Goal: Information Seeking & Learning: Learn about a topic

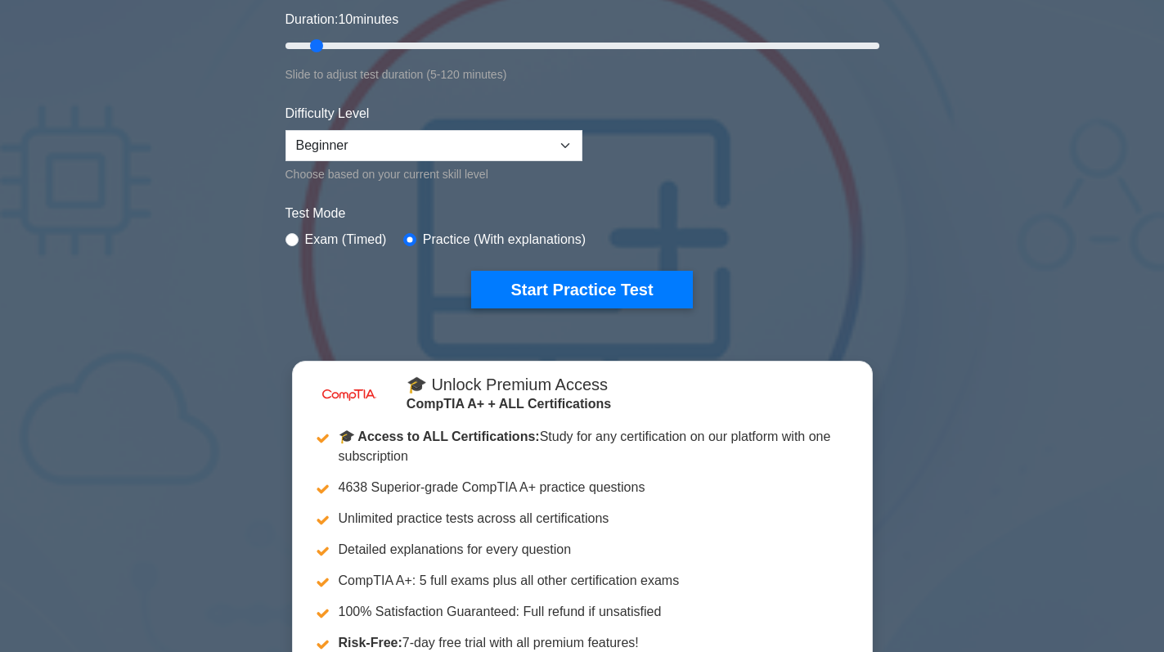
scroll to position [327, 0]
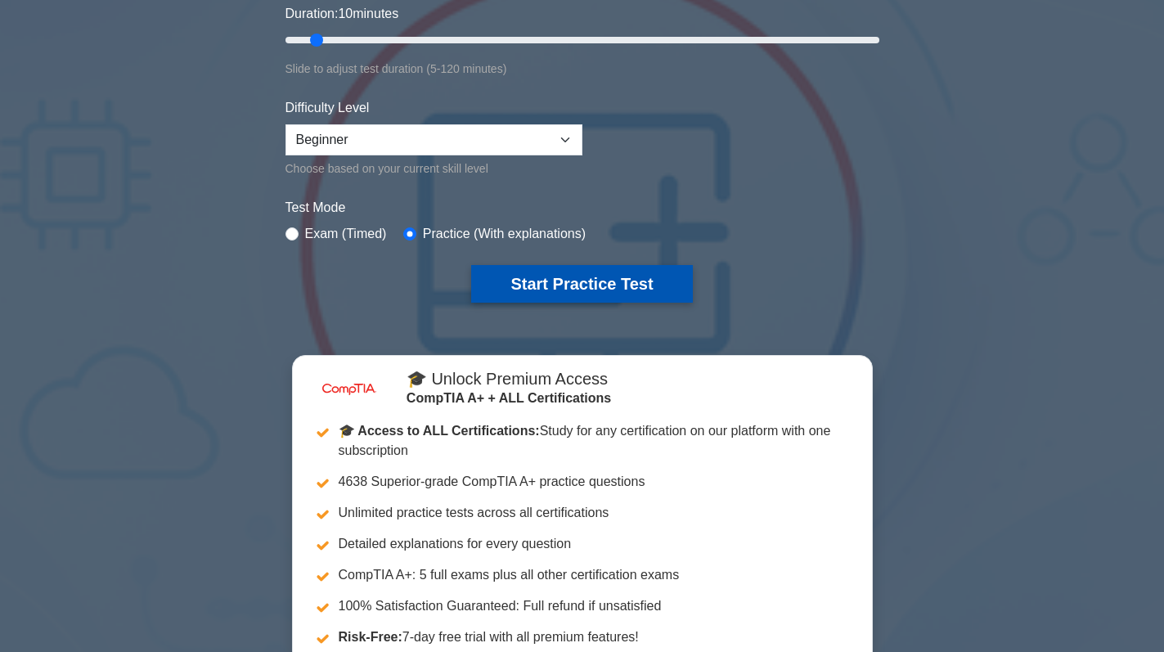
click at [612, 276] on button "Start Practice Test" at bounding box center [581, 284] width 221 height 38
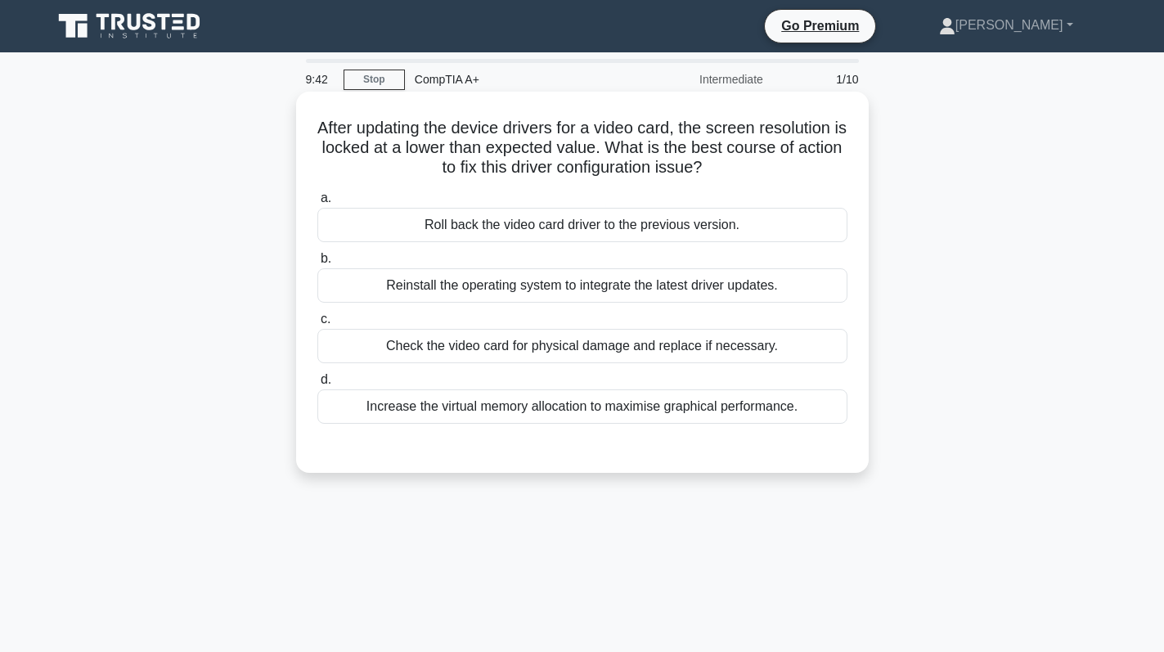
click at [528, 219] on div "Roll back the video card driver to the previous version." at bounding box center [582, 225] width 530 height 34
click at [317, 204] on input "a. Roll back the video card driver to the previous version." at bounding box center [317, 198] width 0 height 11
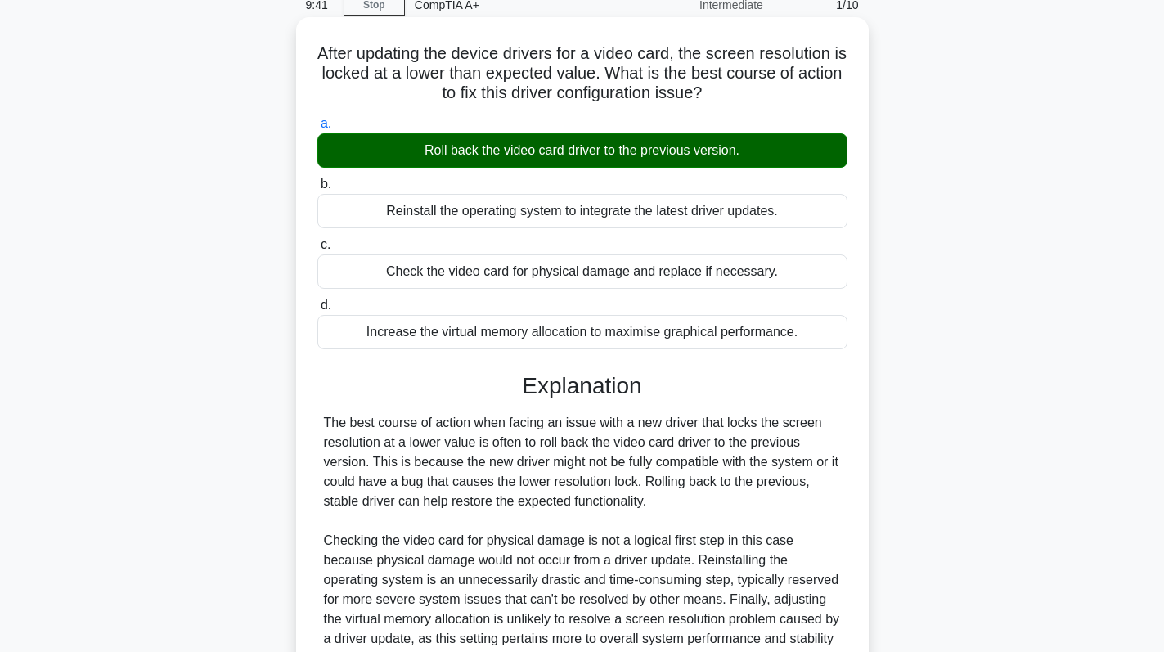
scroll to position [240, 0]
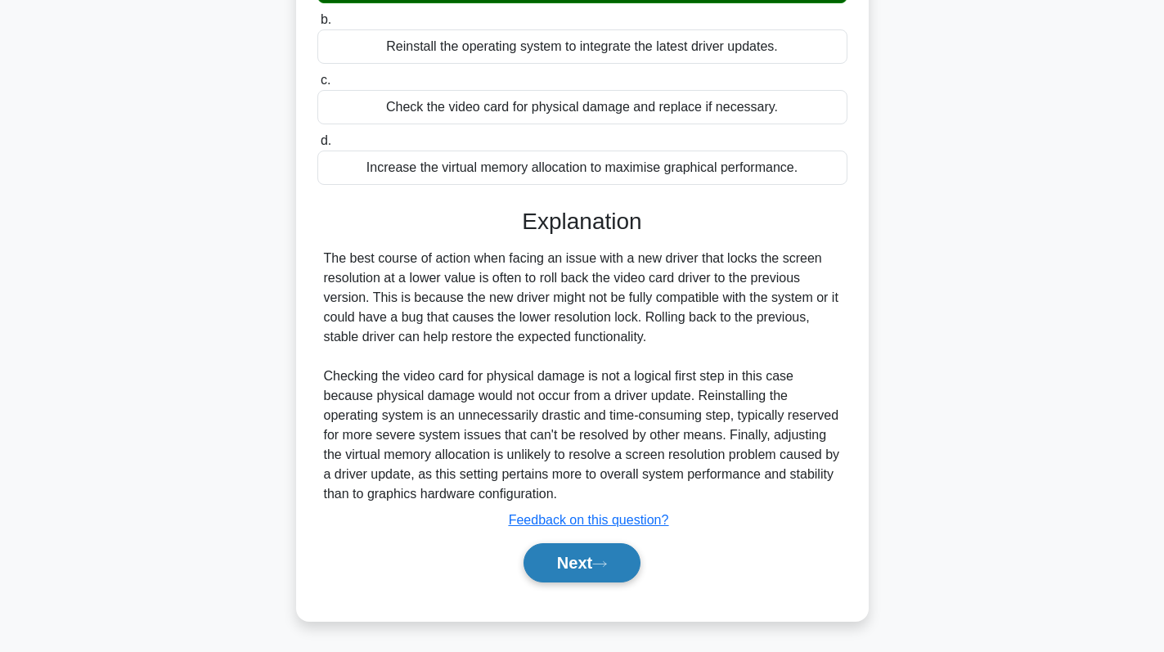
click at [604, 548] on button "Next" at bounding box center [581, 562] width 117 height 39
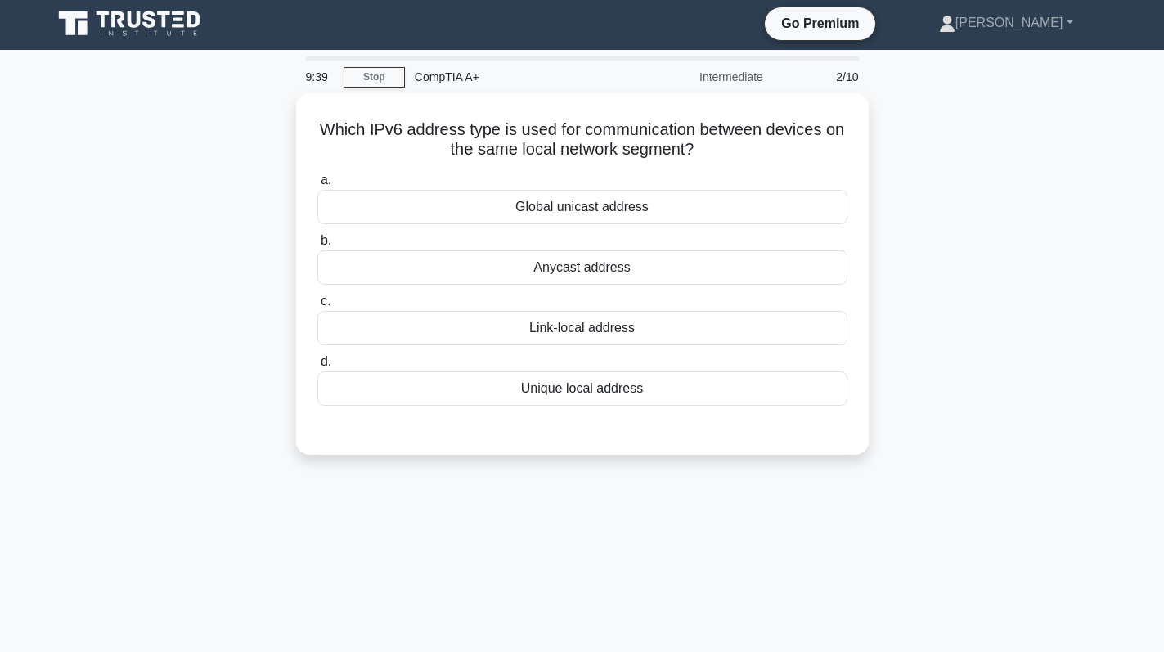
scroll to position [0, 0]
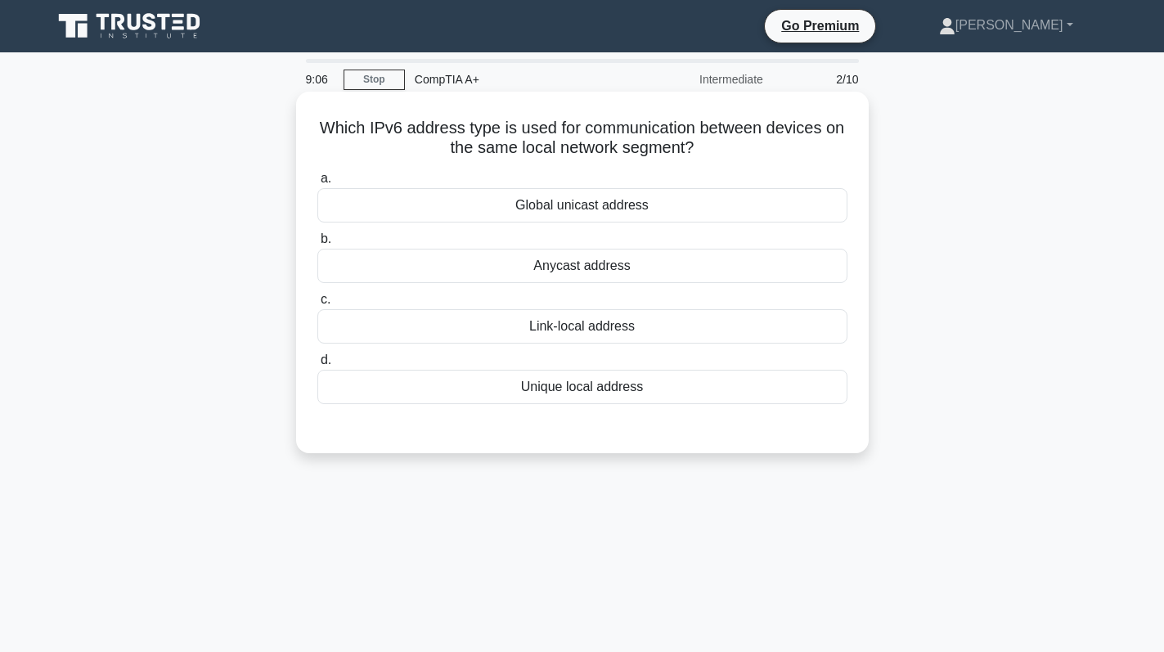
click at [653, 197] on div "Global unicast address" at bounding box center [582, 205] width 530 height 34
click at [317, 184] on input "a. Global unicast address" at bounding box center [317, 178] width 0 height 11
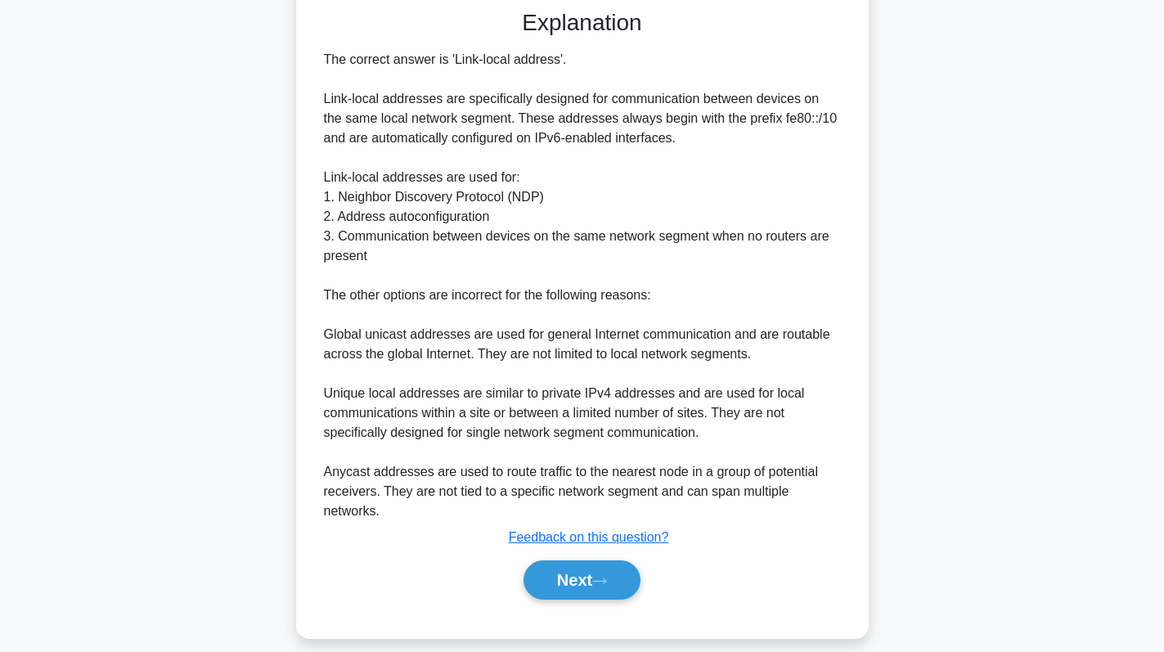
scroll to position [438, 0]
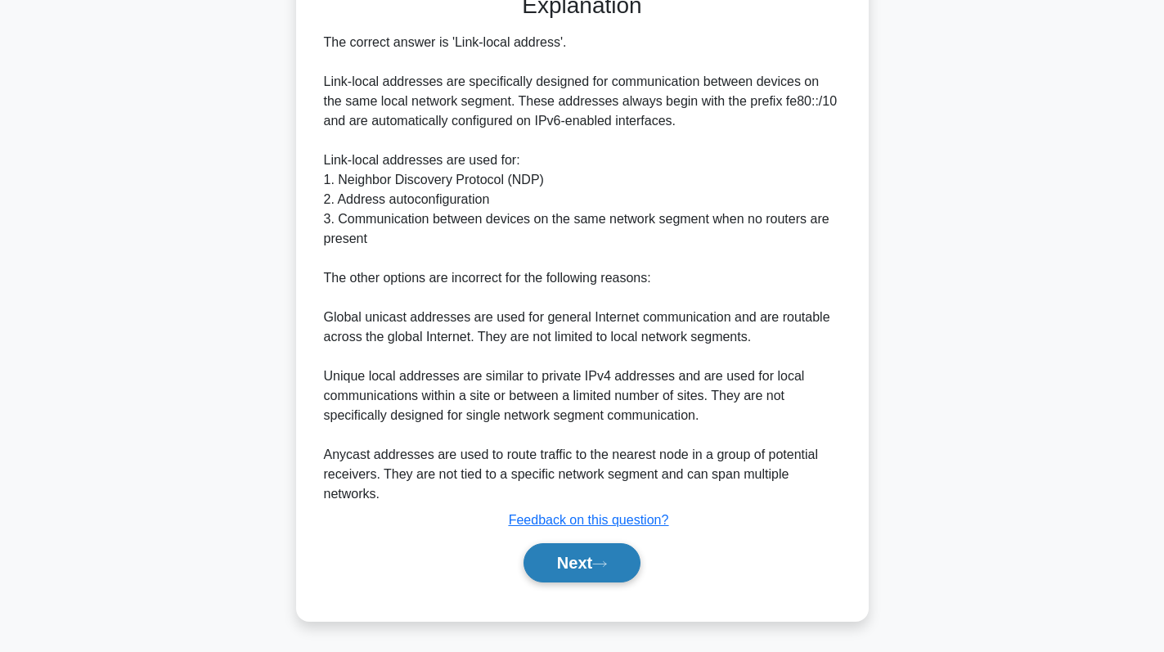
click at [584, 561] on button "Next" at bounding box center [581, 562] width 117 height 39
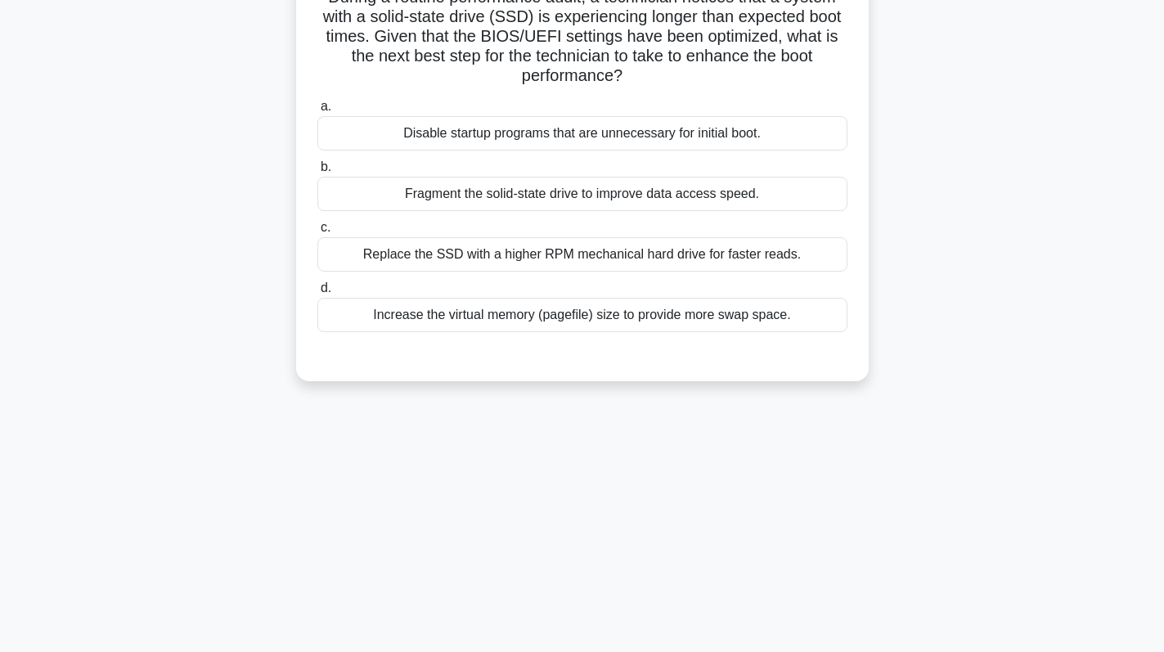
scroll to position [0, 0]
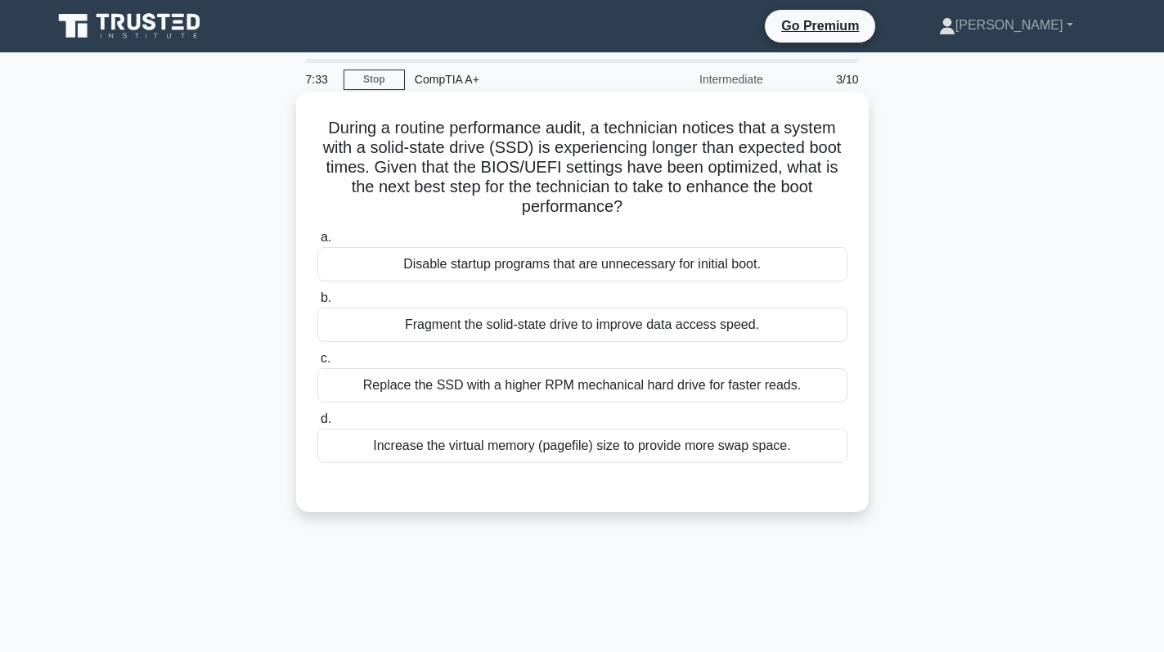
click at [792, 264] on div "Disable startup programs that are unnecessary for initial boot." at bounding box center [582, 264] width 530 height 34
click at [317, 243] on input "a. Disable startup programs that are unnecessary for initial boot." at bounding box center [317, 237] width 0 height 11
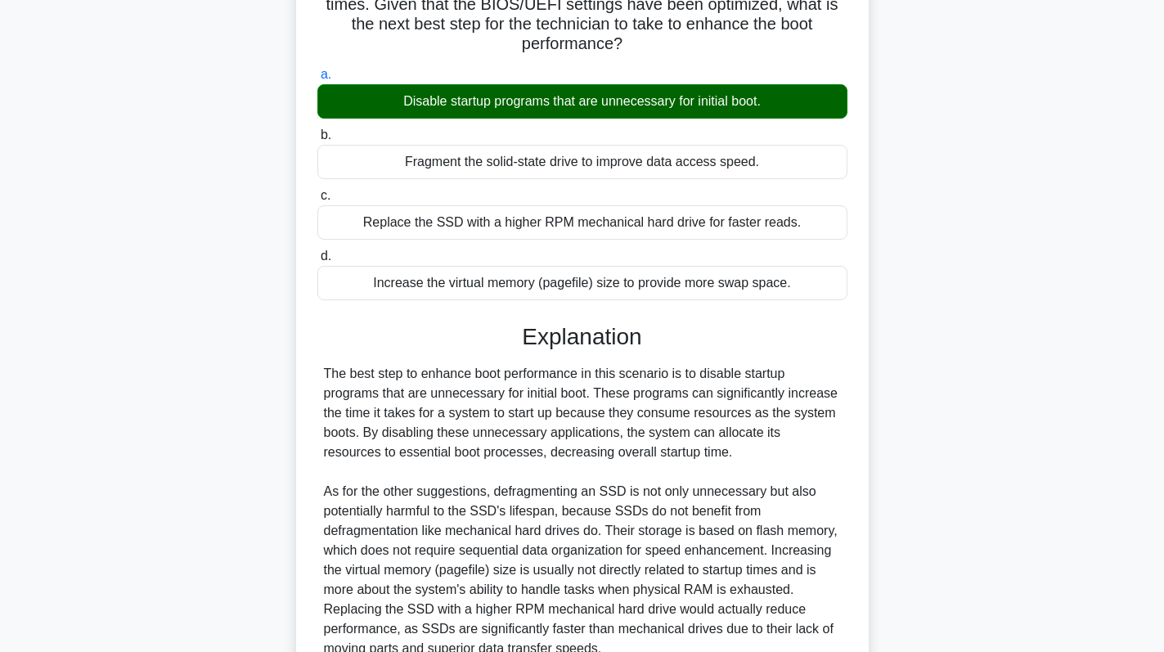
scroll to position [318, 0]
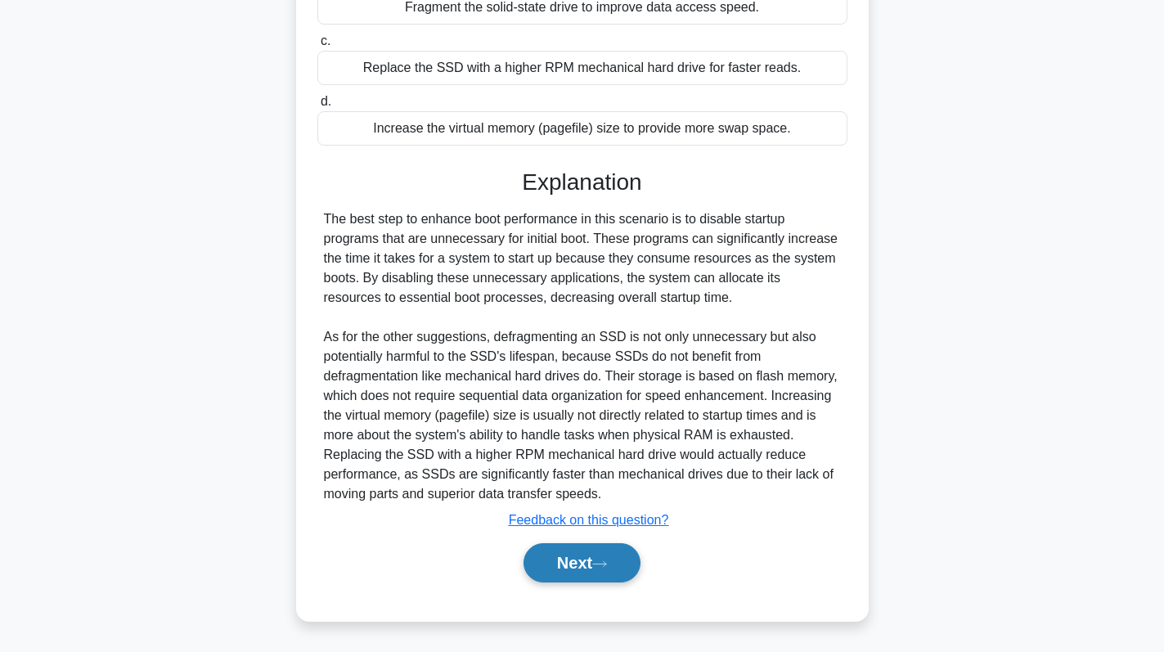
click at [574, 568] on button "Next" at bounding box center [581, 562] width 117 height 39
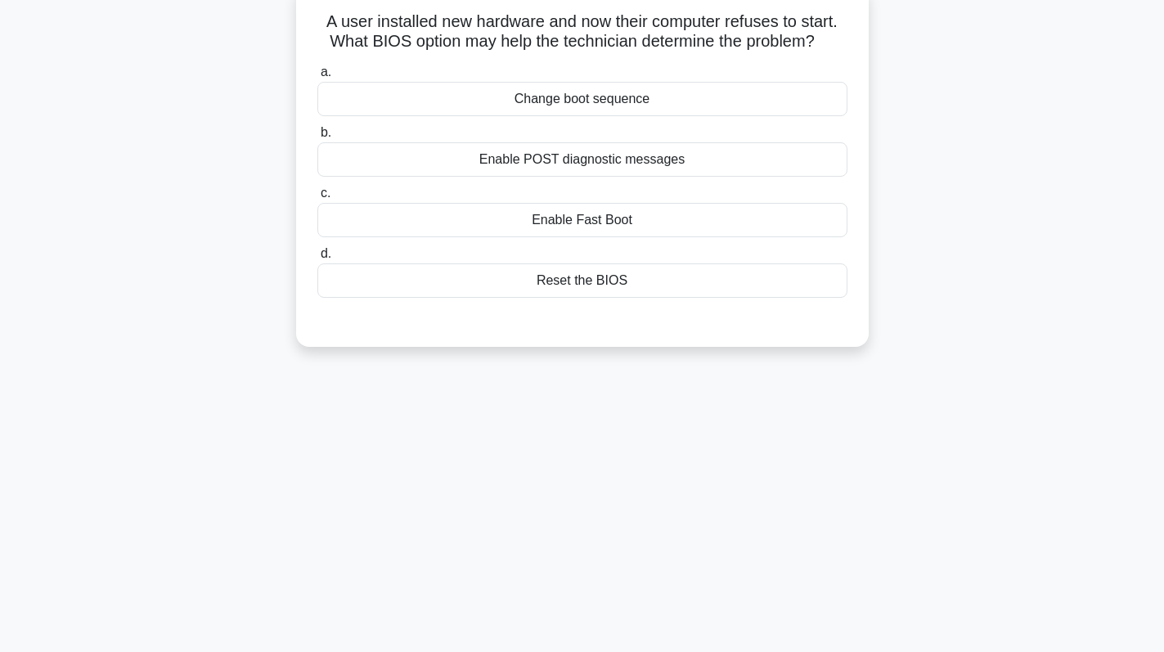
scroll to position [0, 0]
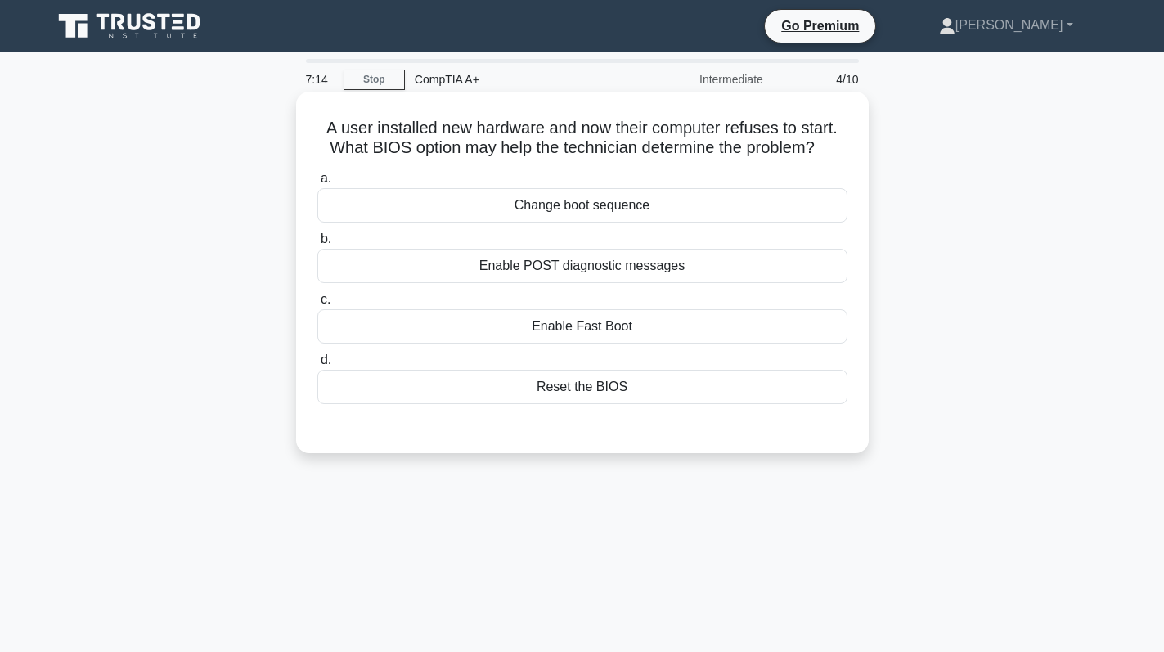
click at [697, 342] on div "Enable Fast Boot" at bounding box center [582, 326] width 530 height 34
click at [317, 305] on input "c. Enable Fast Boot" at bounding box center [317, 299] width 0 height 11
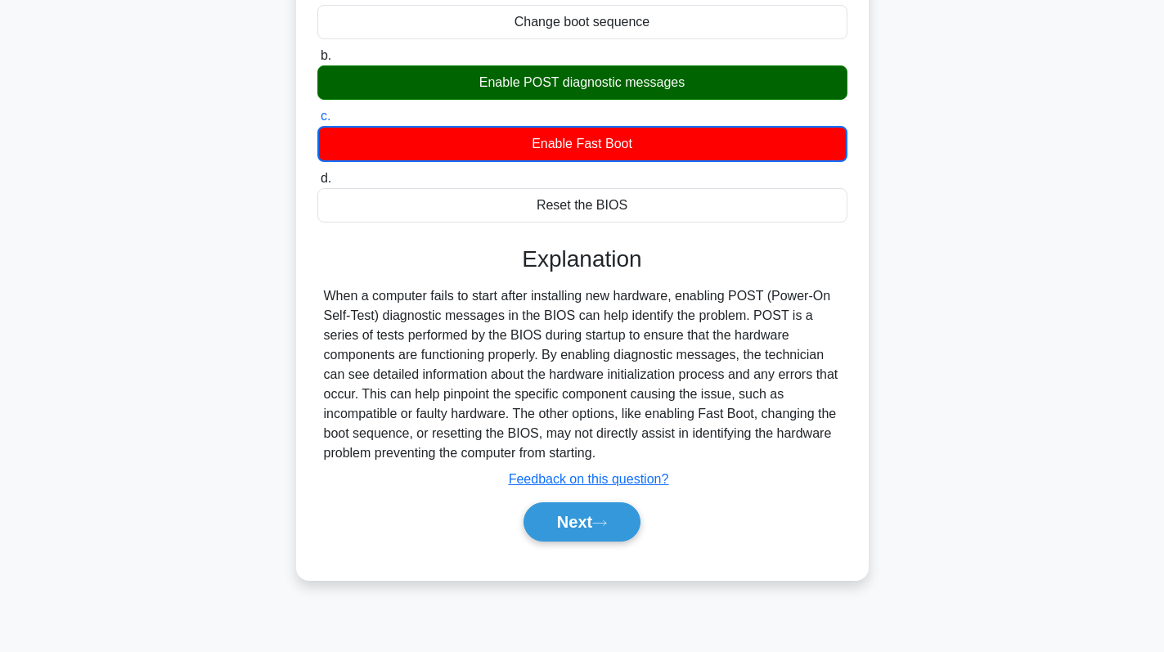
scroll to position [231, 0]
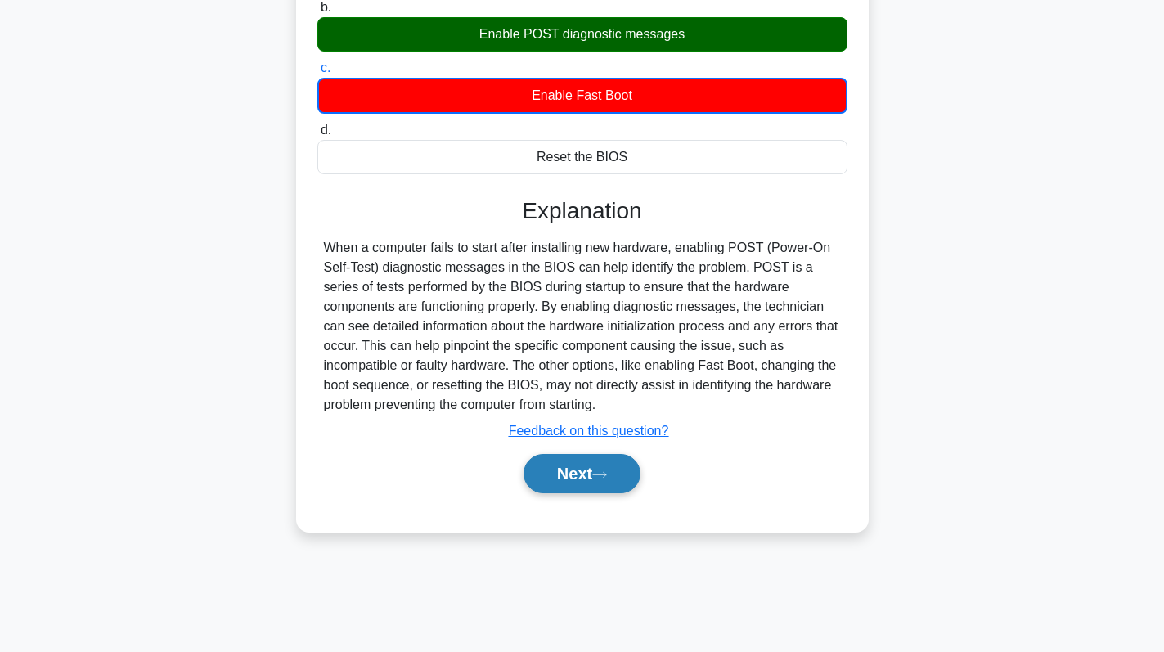
click at [599, 468] on button "Next" at bounding box center [581, 473] width 117 height 39
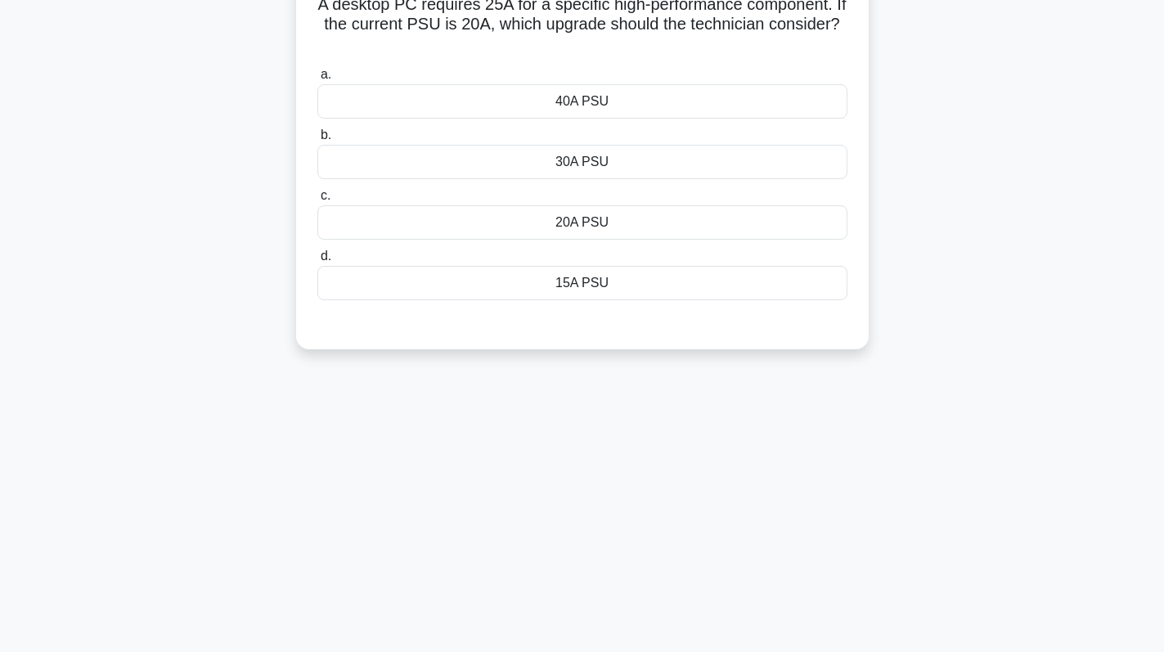
scroll to position [0, 0]
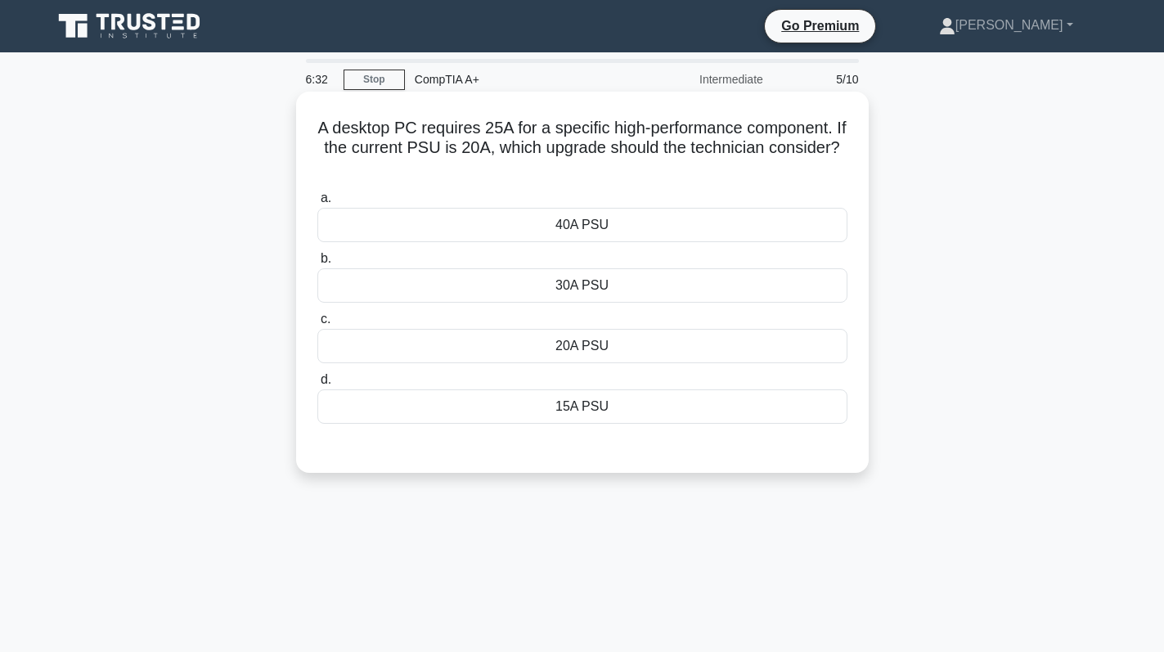
click at [643, 272] on div "30A PSU" at bounding box center [582, 285] width 530 height 34
click at [317, 264] on input "b. 30A PSU" at bounding box center [317, 259] width 0 height 11
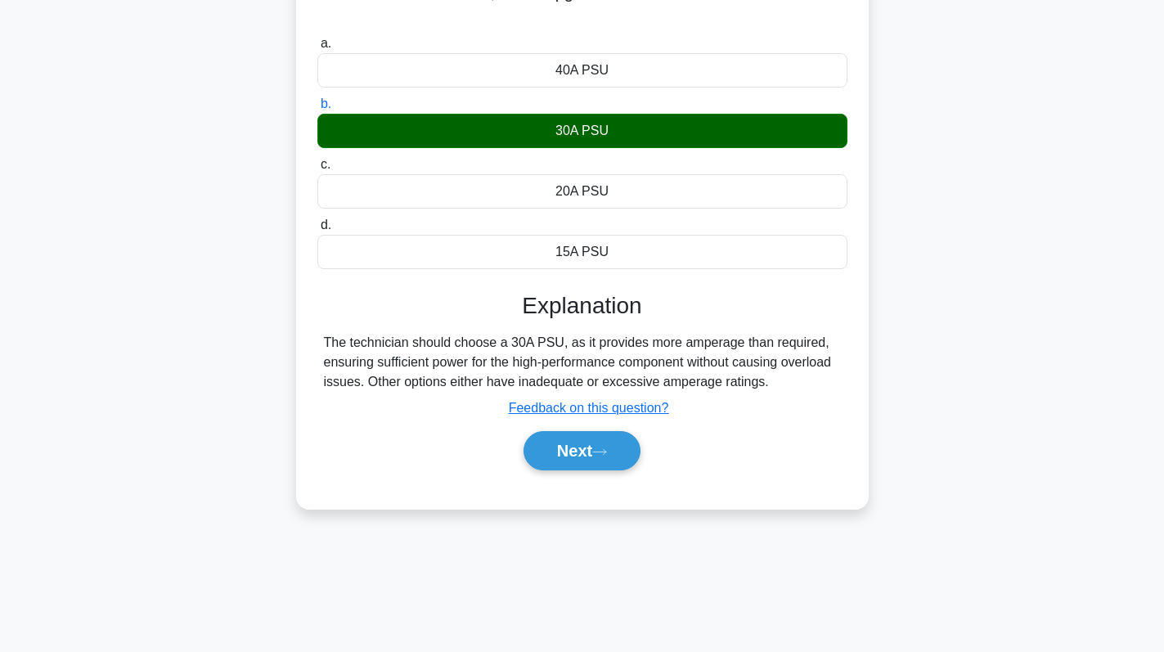
scroll to position [231, 0]
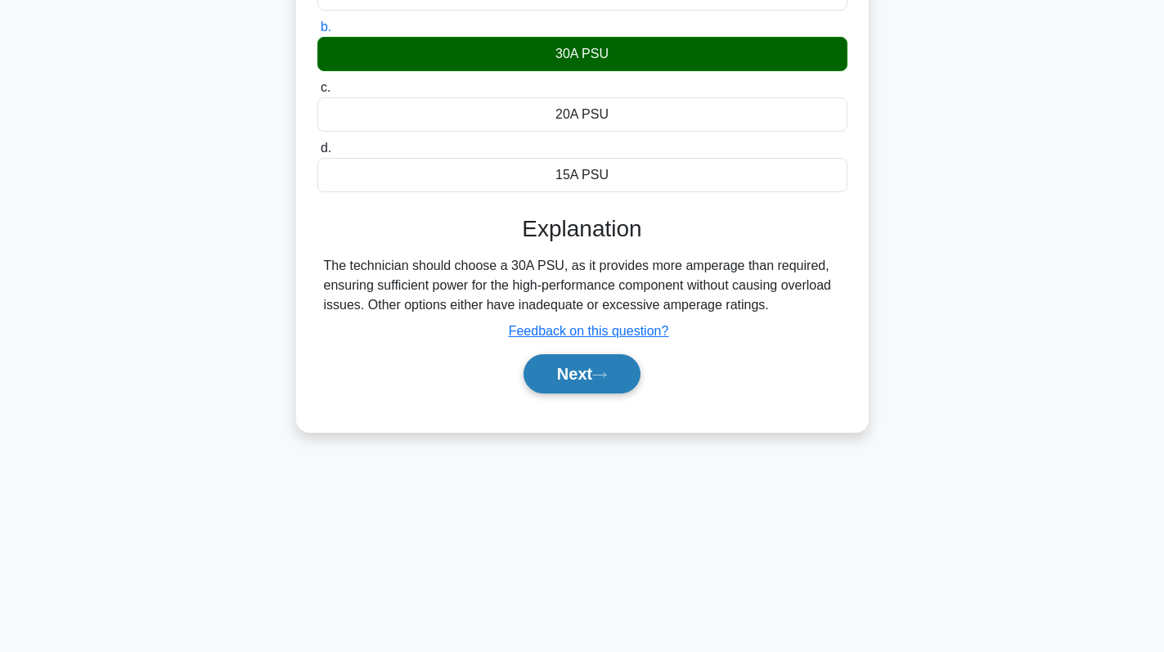
click at [566, 380] on button "Next" at bounding box center [581, 373] width 117 height 39
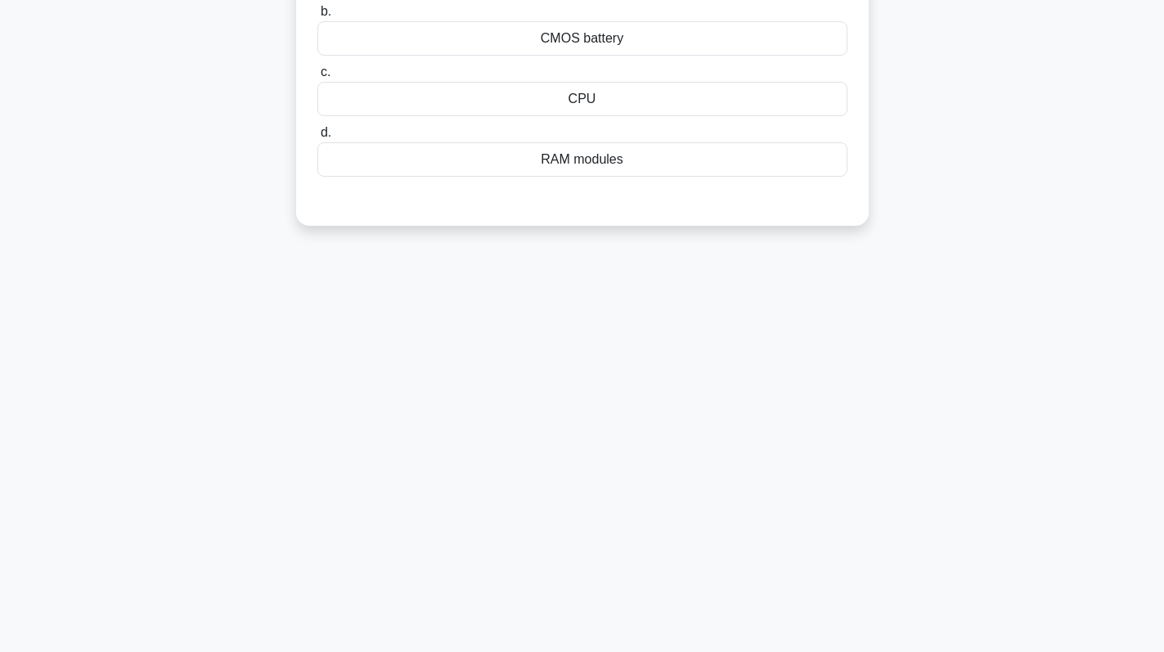
scroll to position [0, 0]
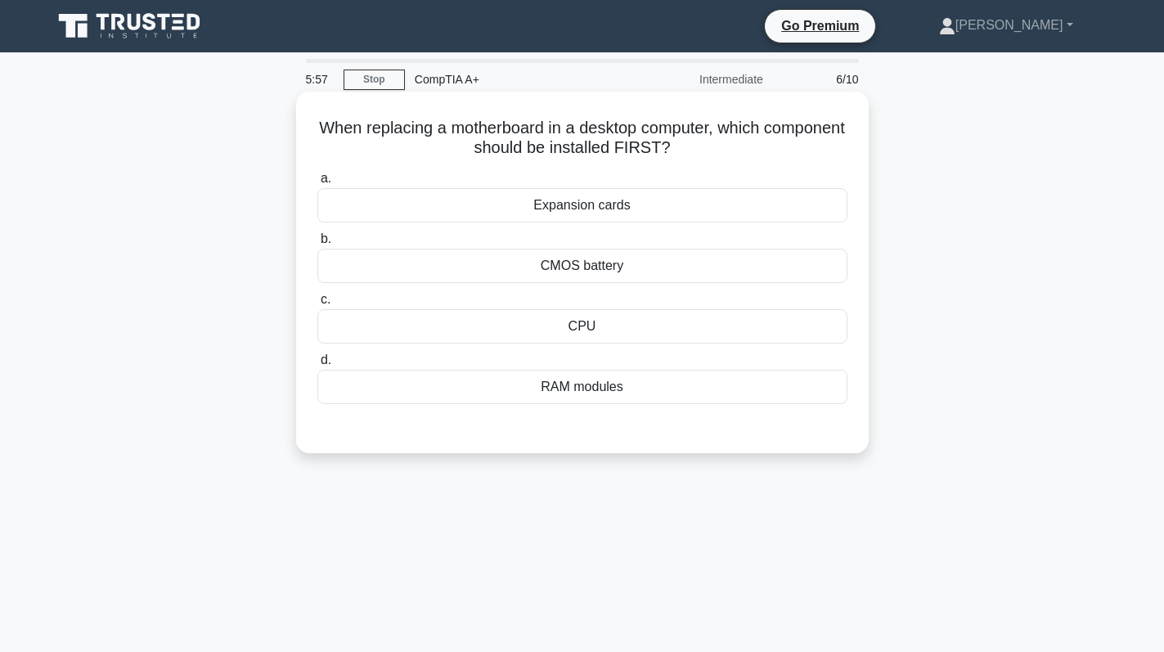
click at [631, 327] on div "CPU" at bounding box center [582, 326] width 530 height 34
click at [317, 305] on input "c. CPU" at bounding box center [317, 299] width 0 height 11
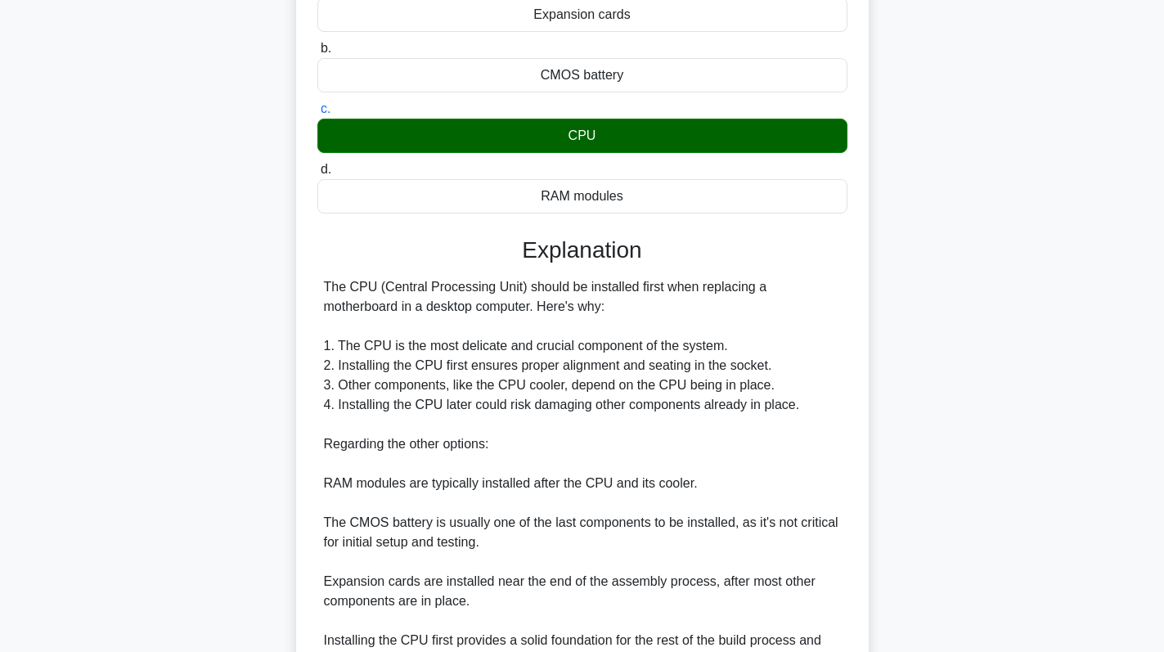
scroll to position [357, 0]
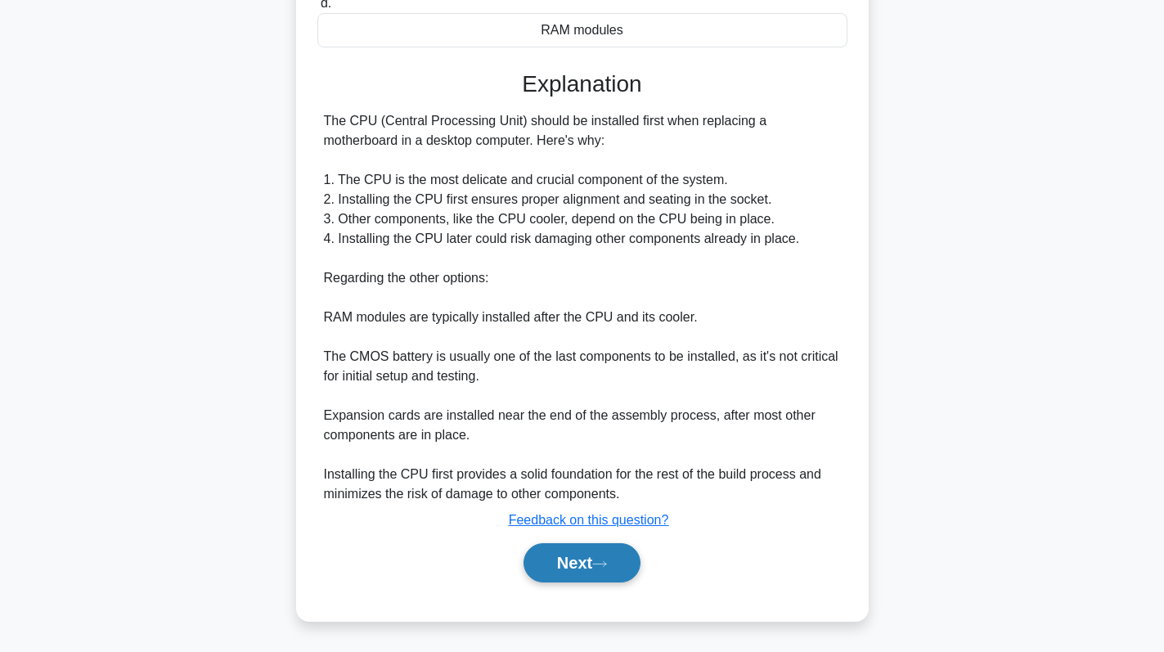
click at [583, 576] on button "Next" at bounding box center [581, 562] width 117 height 39
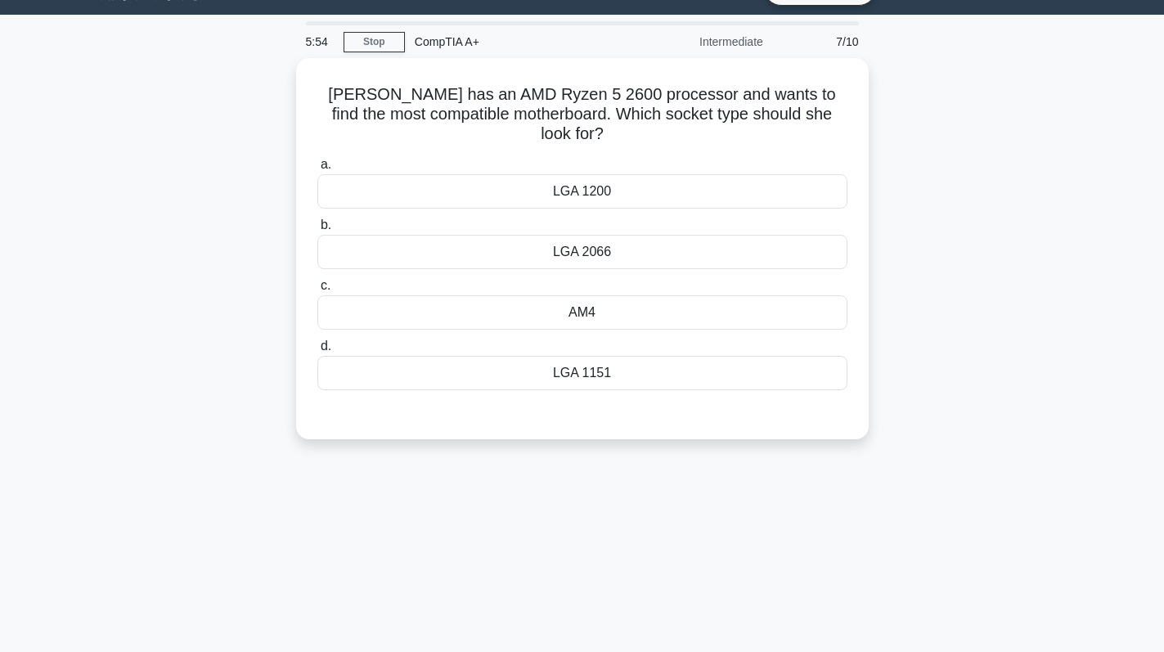
scroll to position [0, 0]
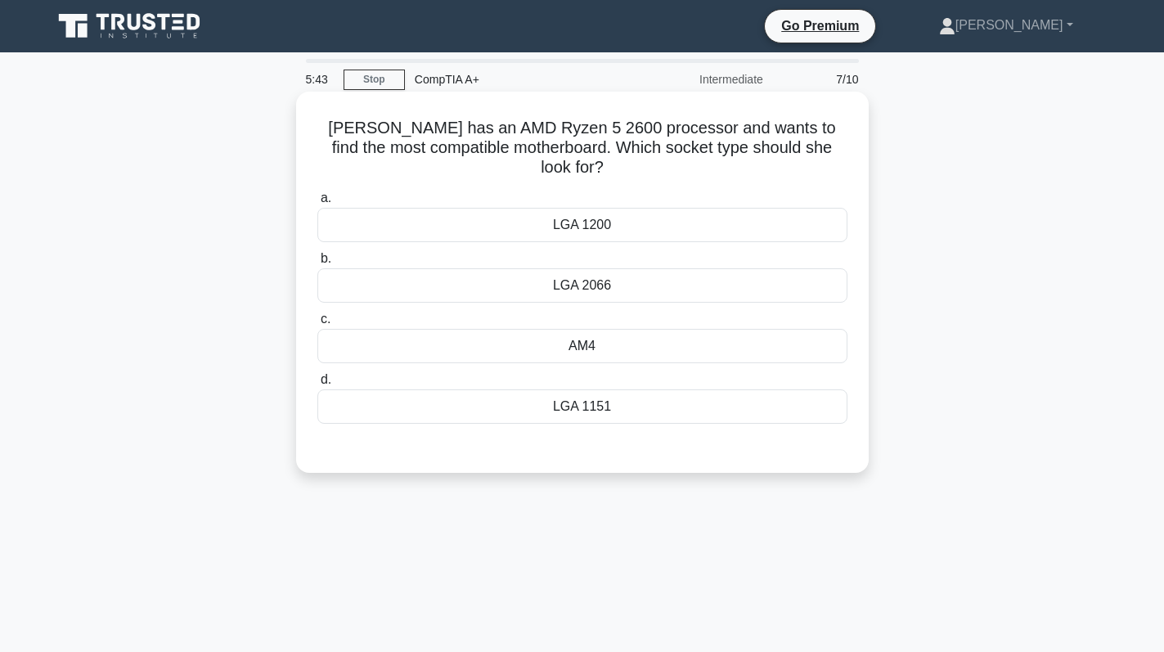
click at [614, 329] on div "AM4" at bounding box center [582, 346] width 530 height 34
click at [317, 325] on input "c. AM4" at bounding box center [317, 319] width 0 height 11
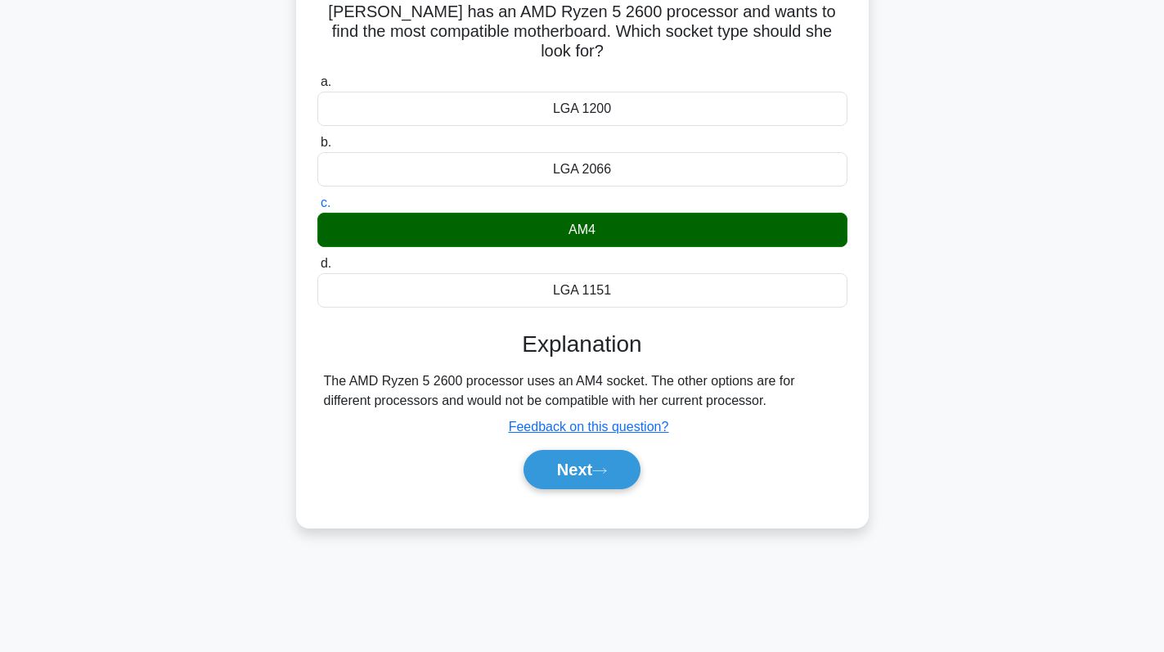
scroll to position [231, 0]
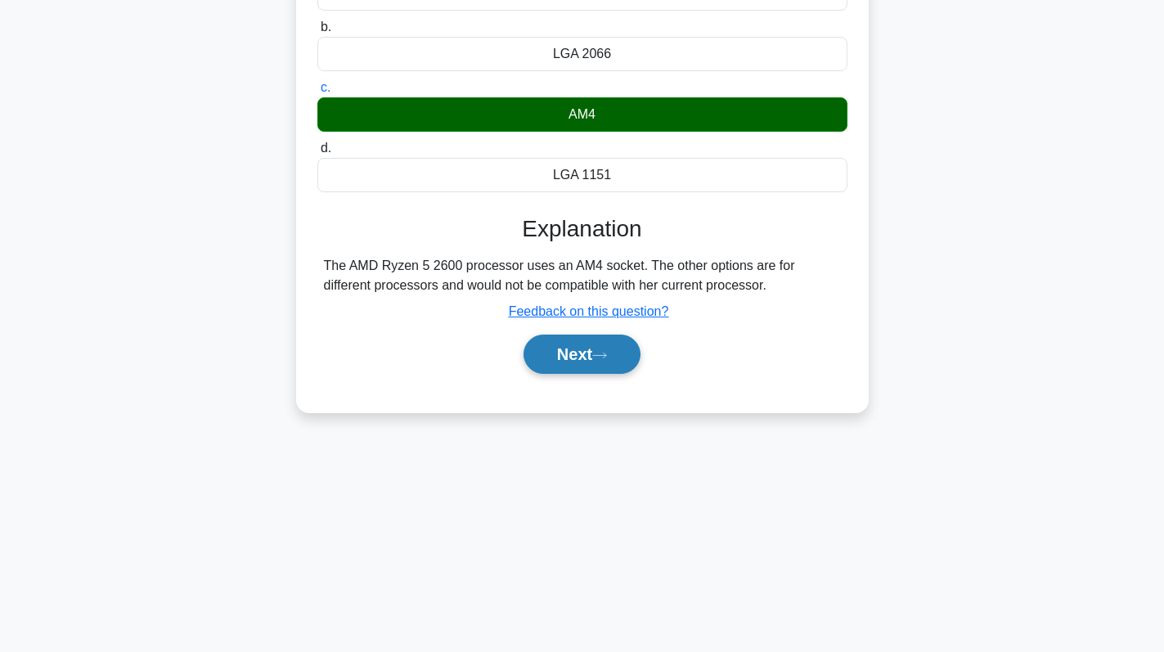
click at [579, 344] on button "Next" at bounding box center [581, 353] width 117 height 39
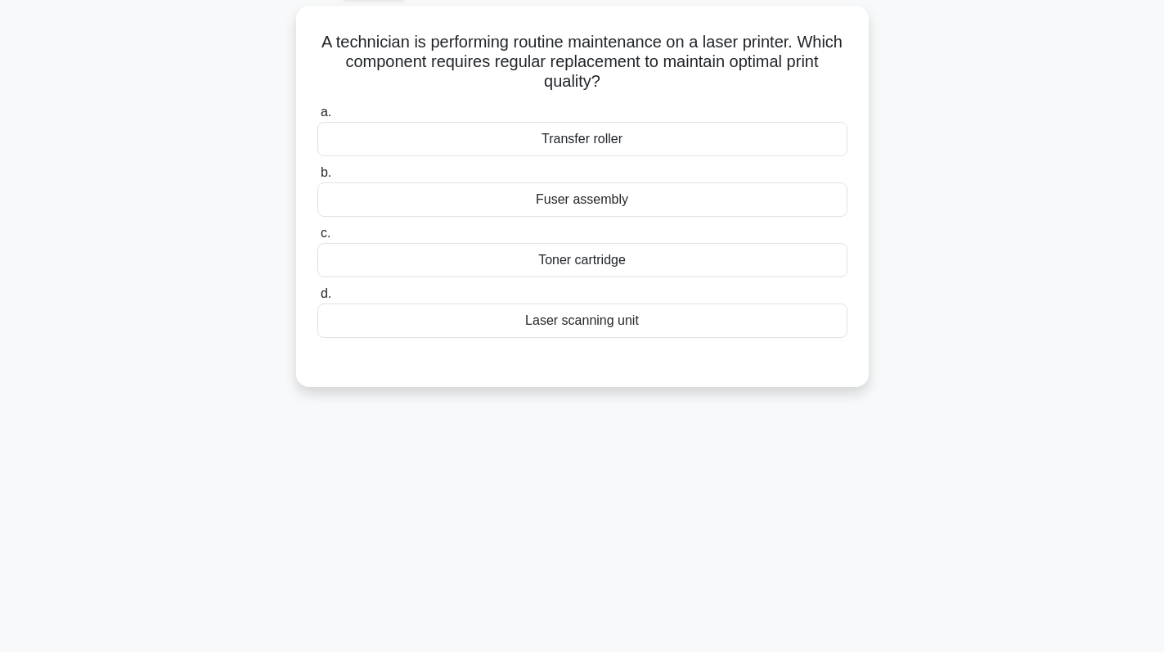
scroll to position [0, 0]
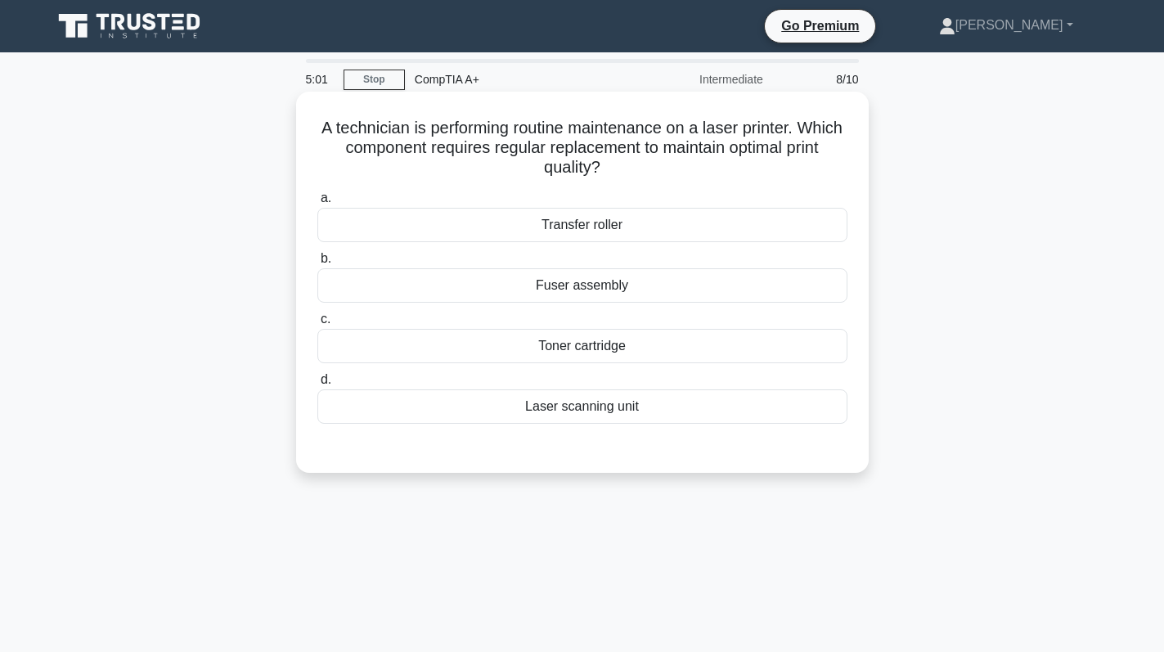
click at [609, 342] on div "Toner cartridge" at bounding box center [582, 346] width 530 height 34
click at [317, 325] on input "c. Toner cartridge" at bounding box center [317, 319] width 0 height 11
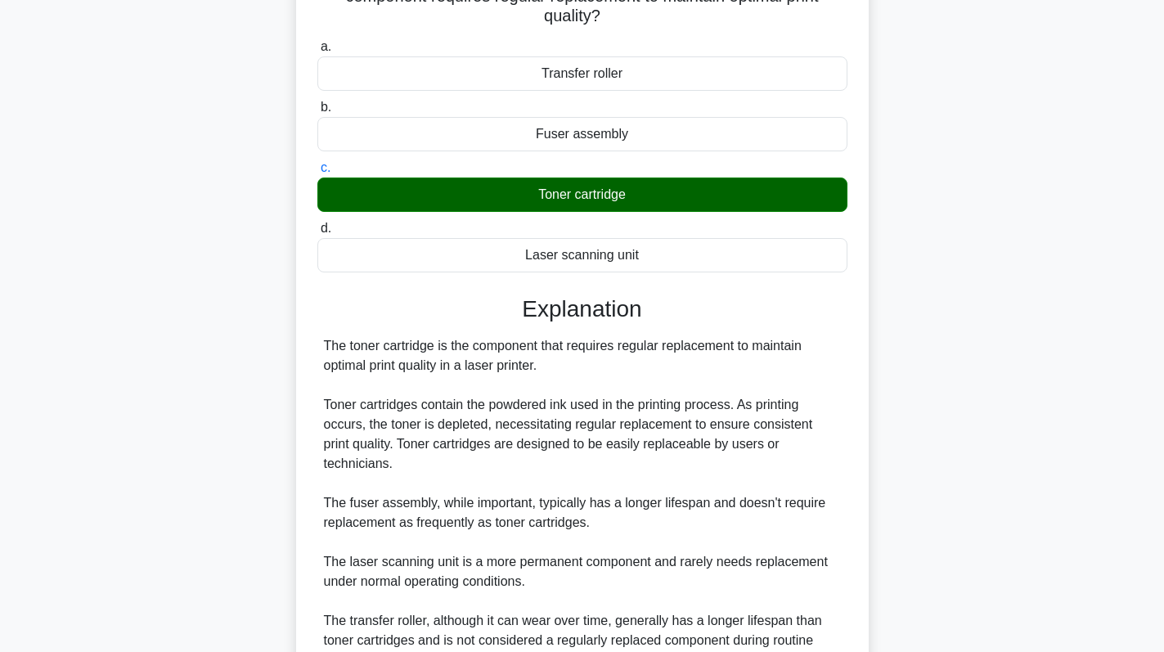
scroll to position [298, 0]
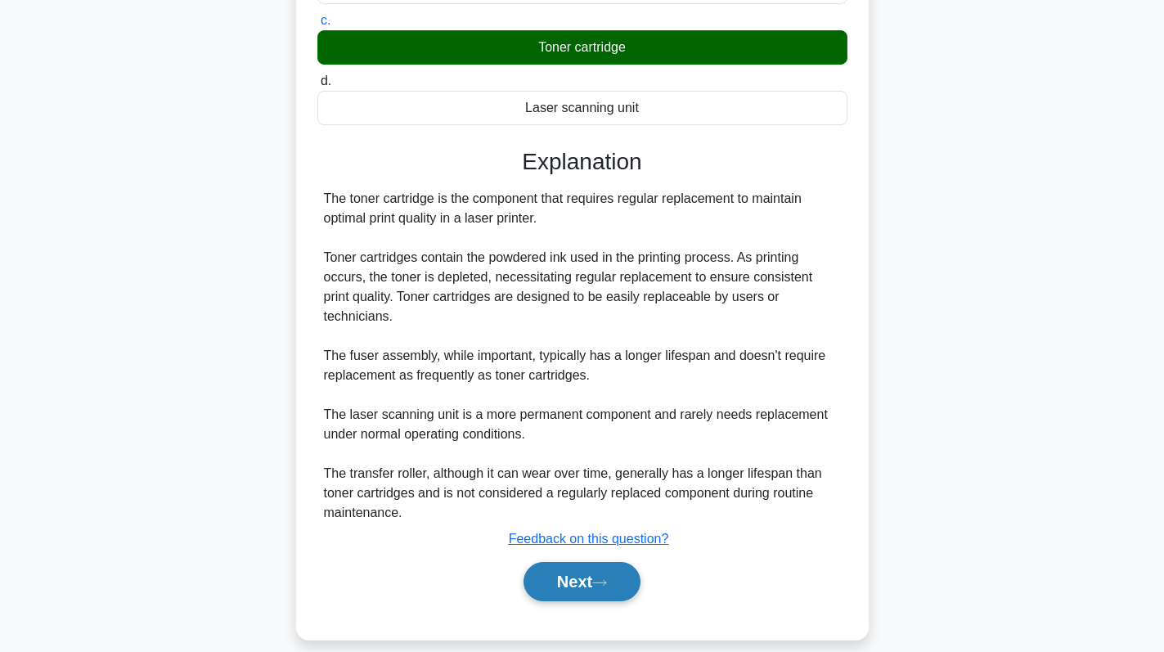
click at [569, 562] on button "Next" at bounding box center [581, 581] width 117 height 39
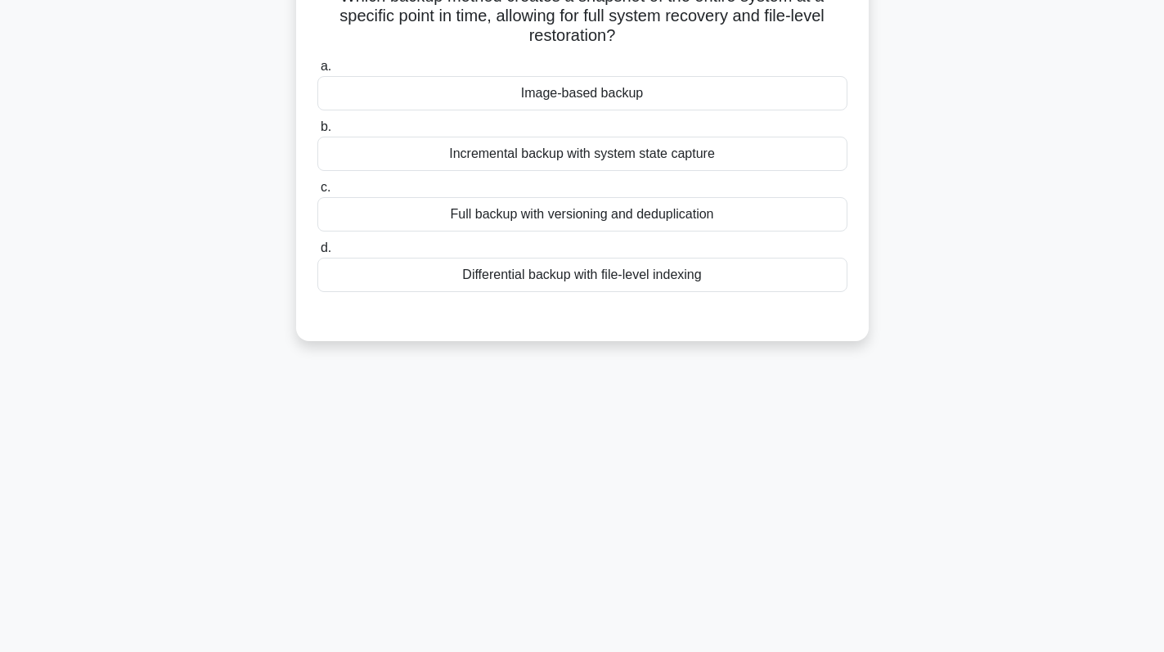
scroll to position [0, 0]
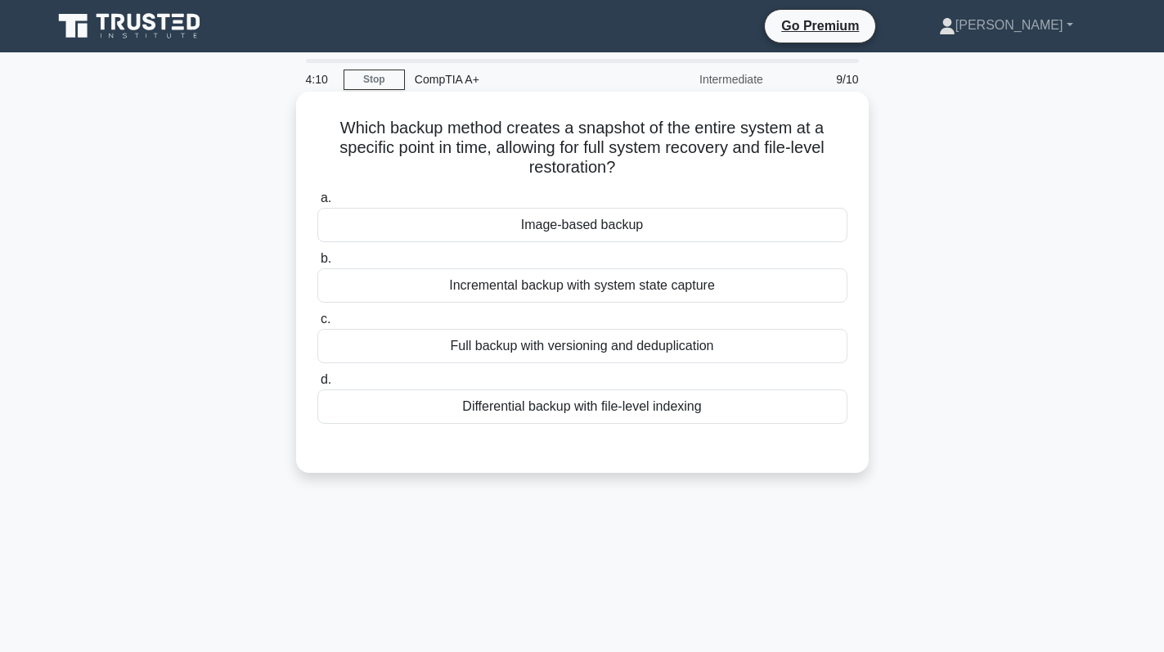
click at [664, 346] on div "Full backup with versioning and deduplication" at bounding box center [582, 346] width 530 height 34
click at [317, 325] on input "c. Full backup with versioning and deduplication" at bounding box center [317, 319] width 0 height 11
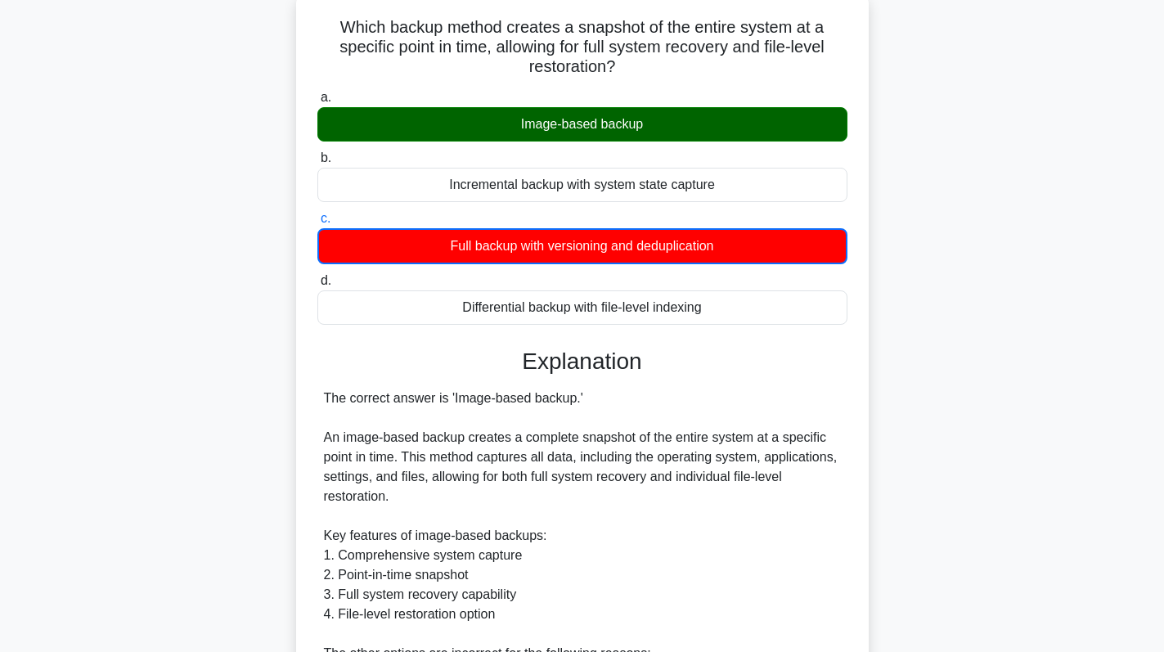
scroll to position [491, 0]
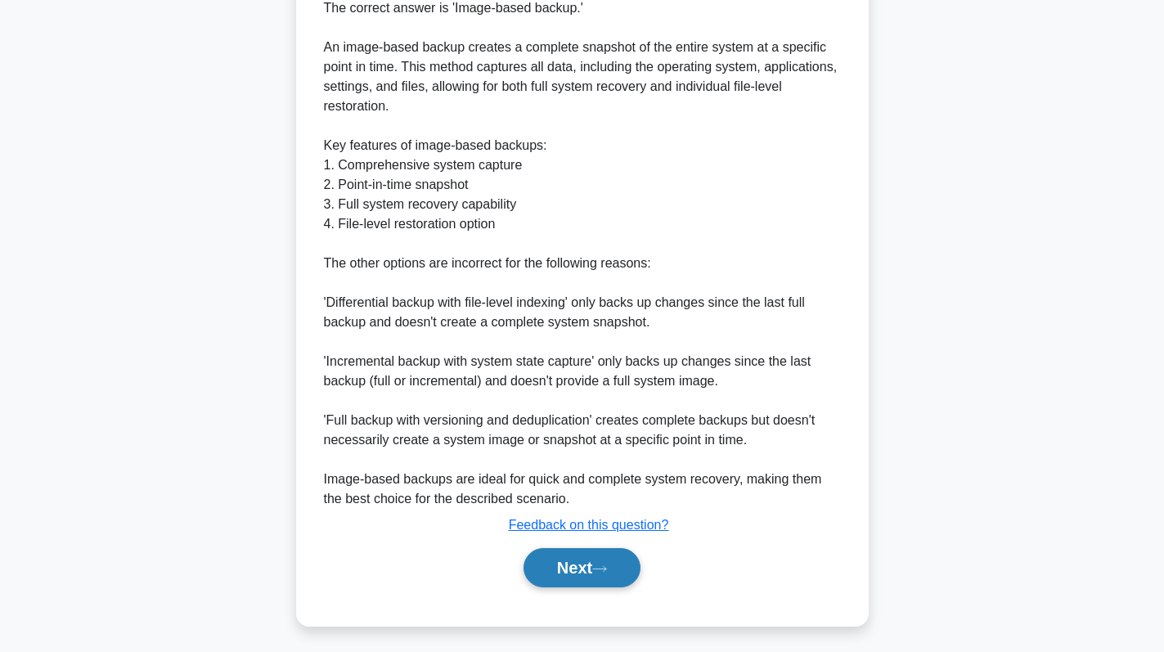
click at [572, 567] on button "Next" at bounding box center [581, 567] width 117 height 39
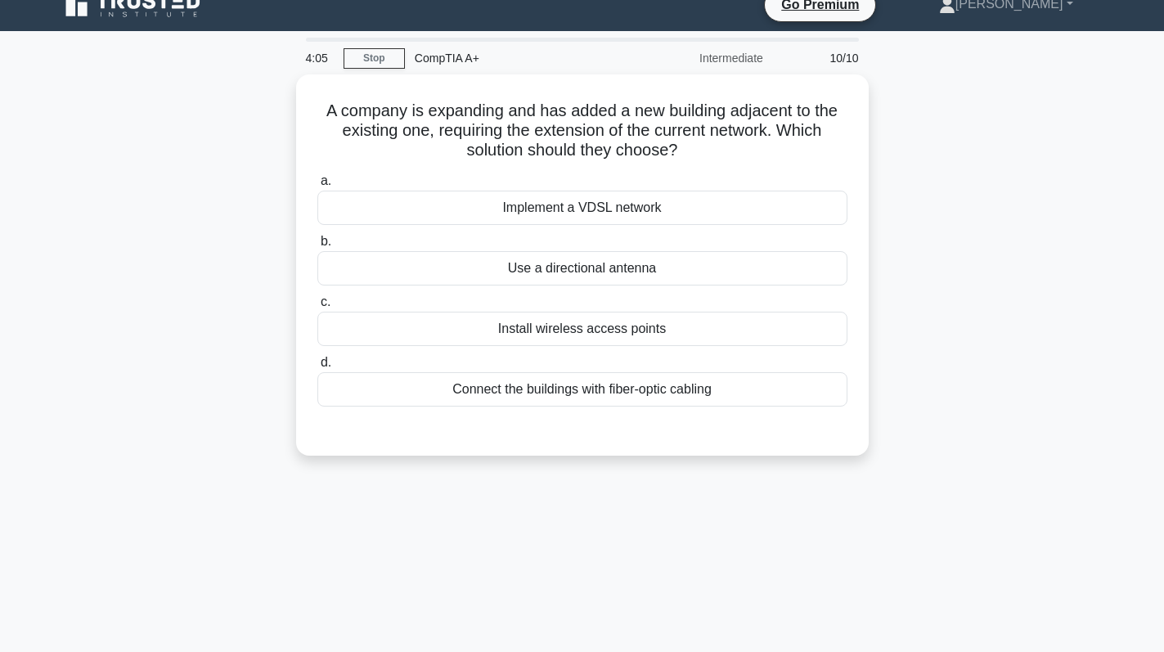
scroll to position [0, 0]
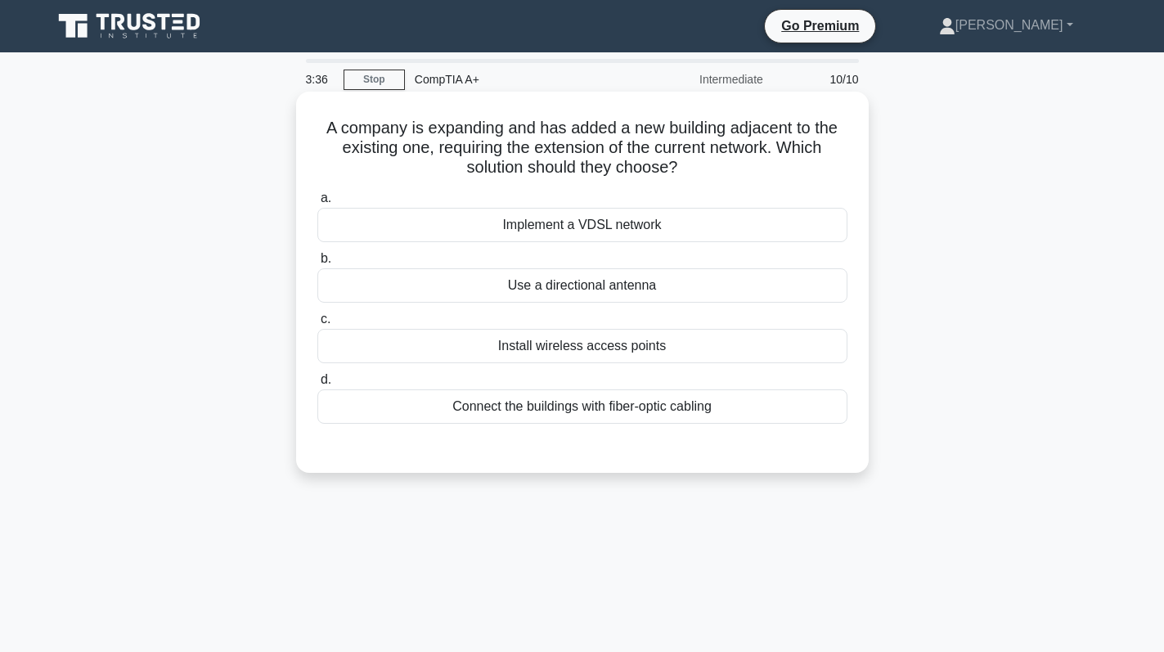
click at [701, 415] on div "Connect the buildings with fiber-optic cabling" at bounding box center [582, 406] width 530 height 34
click at [317, 385] on input "d. Connect the buildings with fiber-optic cabling" at bounding box center [317, 380] width 0 height 11
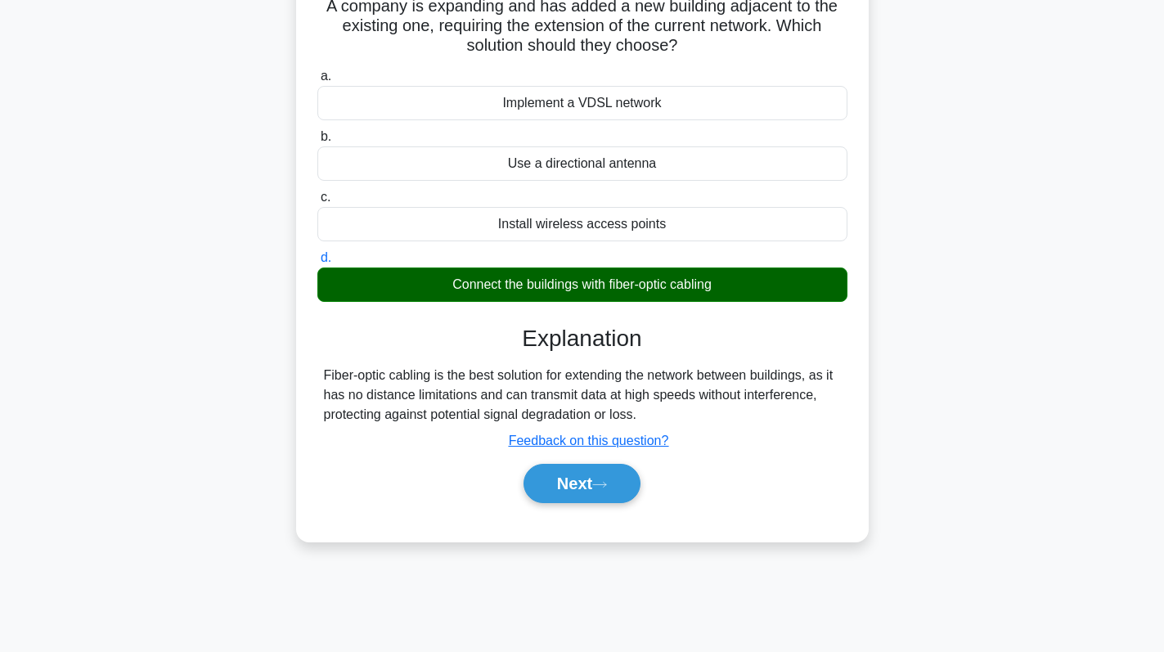
scroll to position [231, 0]
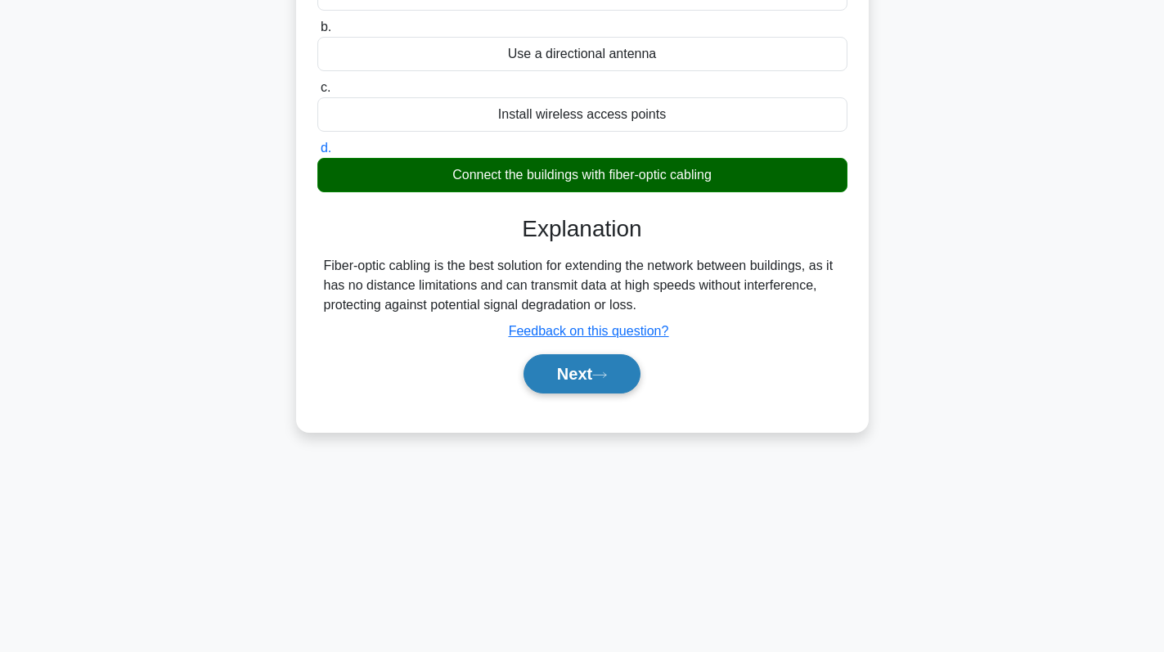
click at [570, 374] on button "Next" at bounding box center [581, 373] width 117 height 39
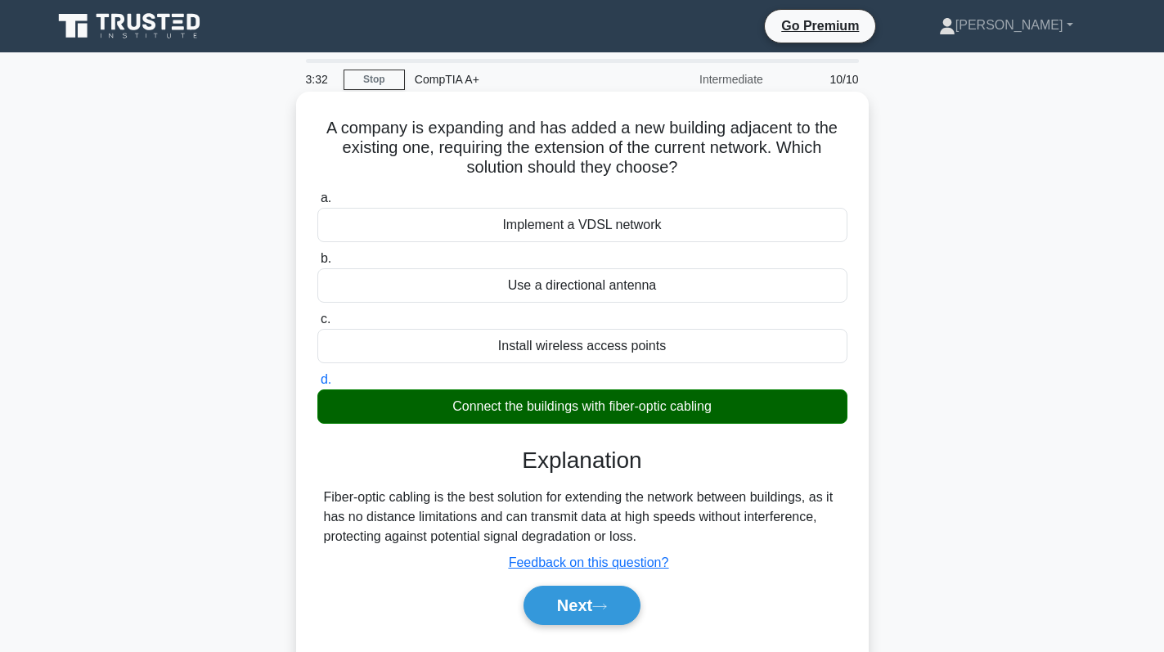
scroll to position [95, 0]
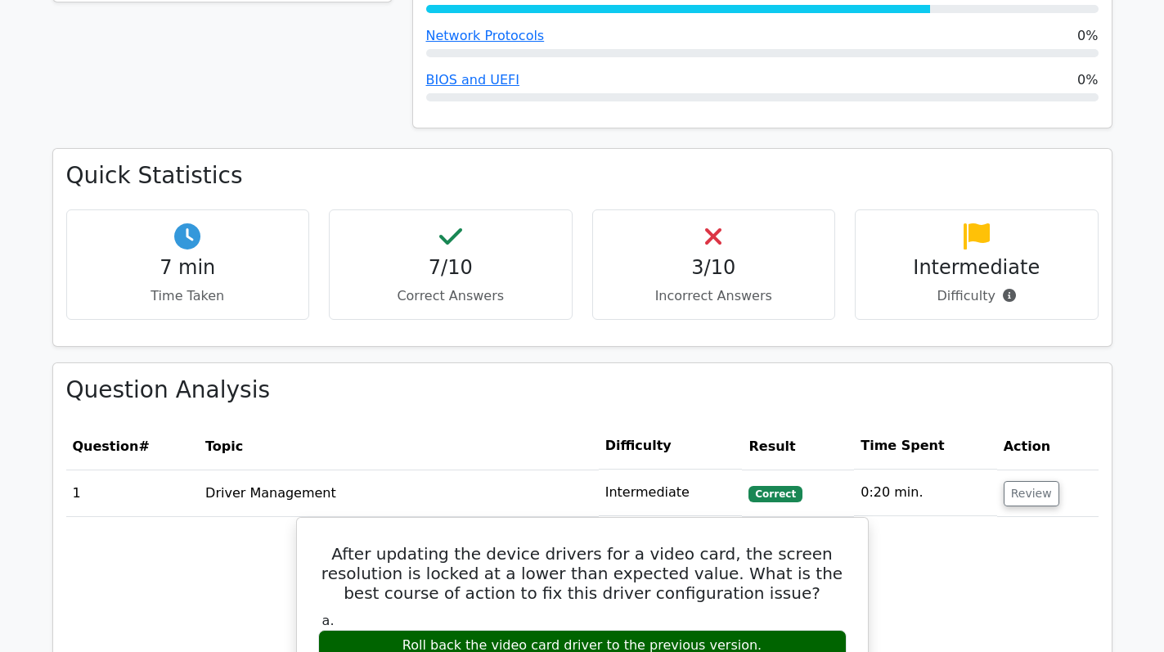
scroll to position [1390, 0]
